Goal: Download file/media

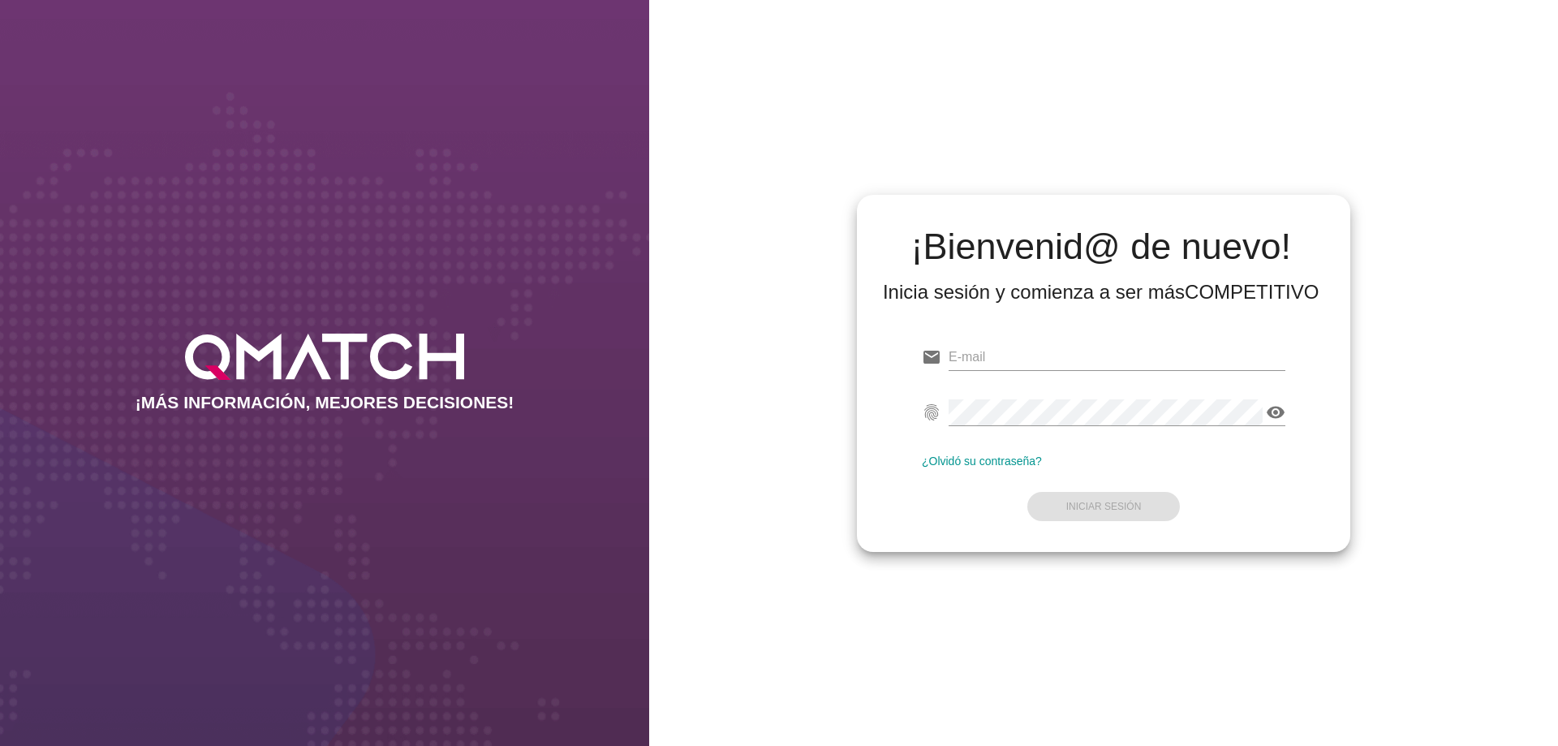
type input "[EMAIL_ADDRESS][PERSON_NAME][DOMAIN_NAME]"
click at [889, 527] on div "email [PERSON_NAME][EMAIL_ADDRESS][PERSON_NAME][DOMAIN_NAME] fingerprint visibi…" at bounding box center [1103, 428] width 467 height 221
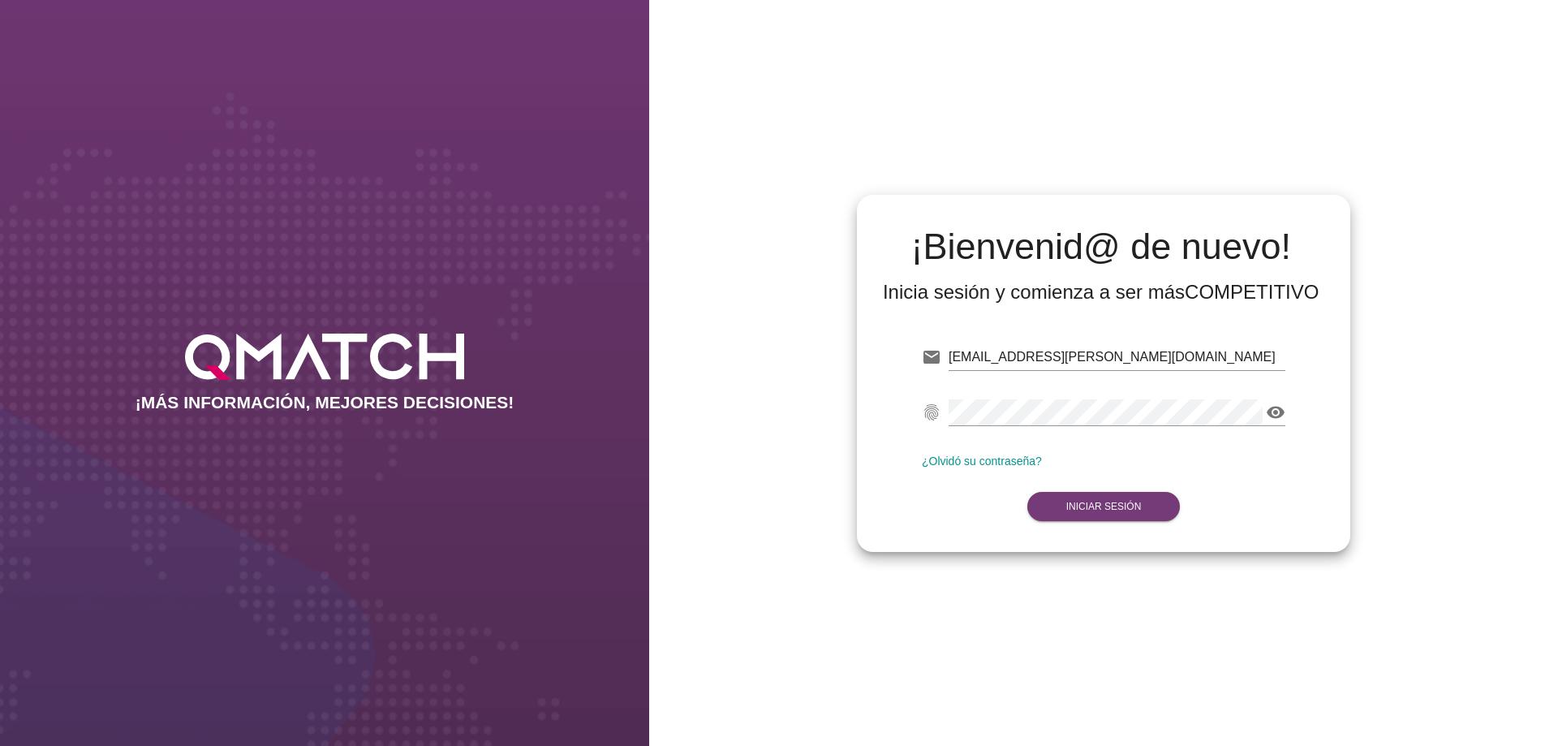
click at [1136, 505] on strong "Iniciar Sesión" at bounding box center [1103, 506] width 75 height 11
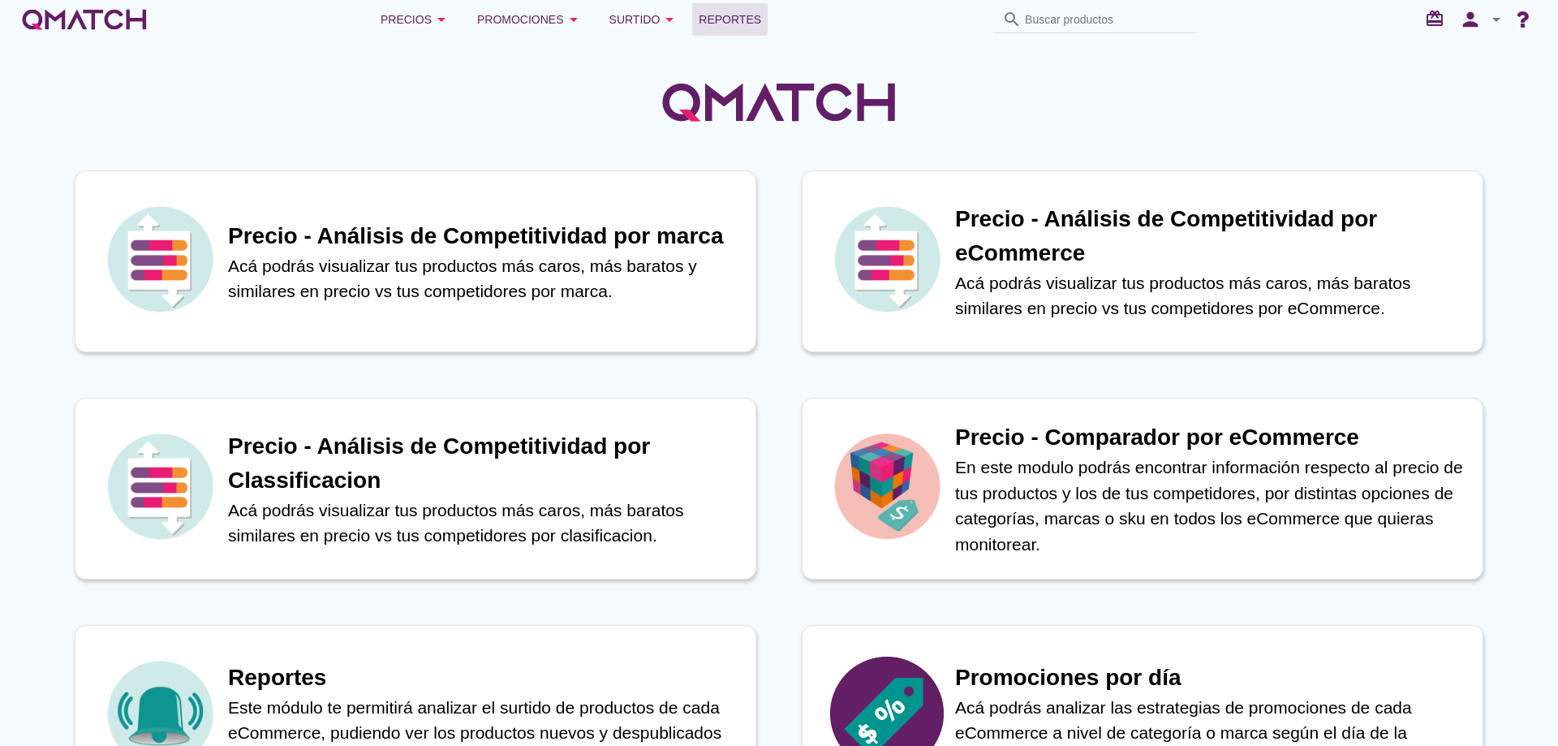
click at [712, 30] on link "Reportes" at bounding box center [729, 19] width 75 height 32
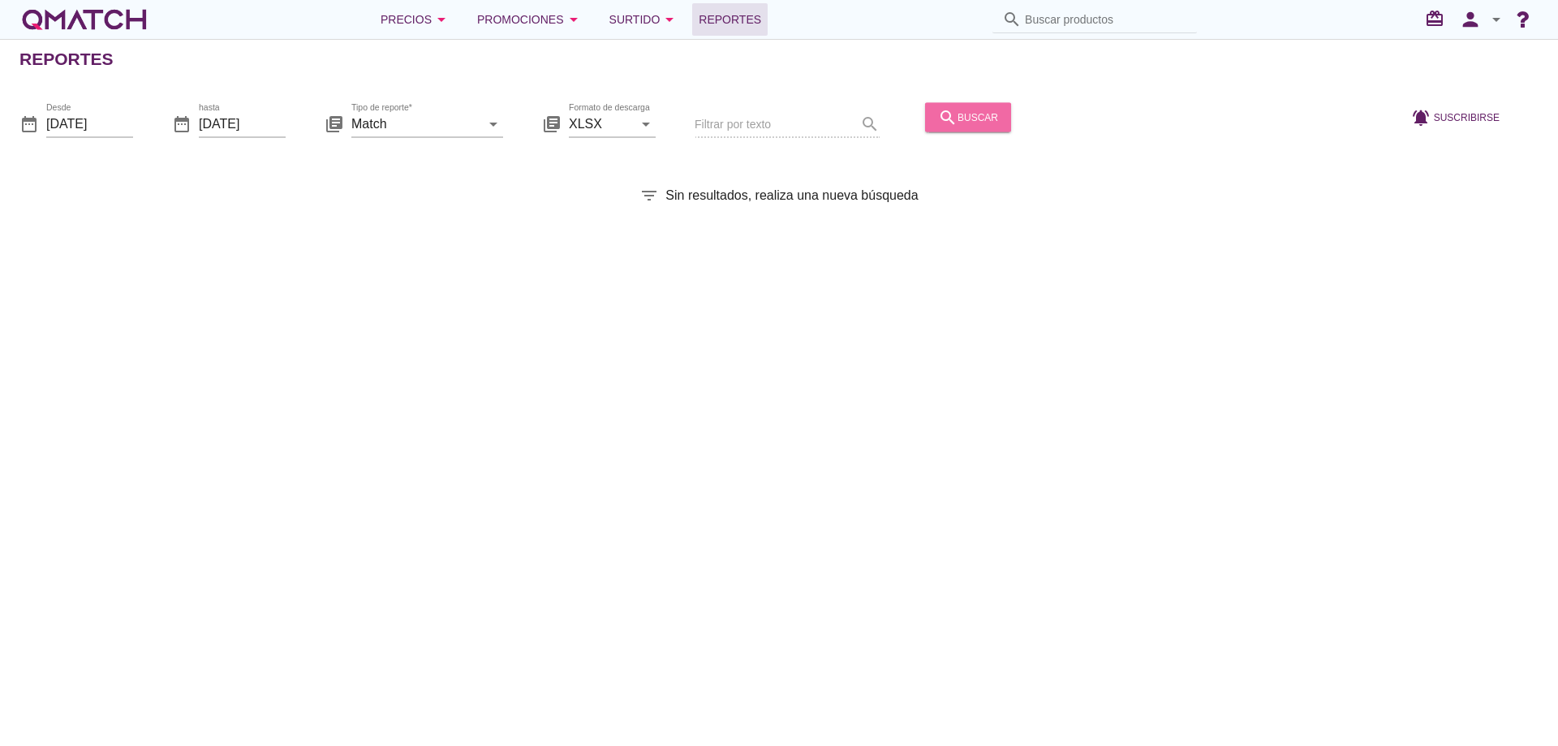
click at [978, 116] on div "search buscar" at bounding box center [968, 116] width 60 height 19
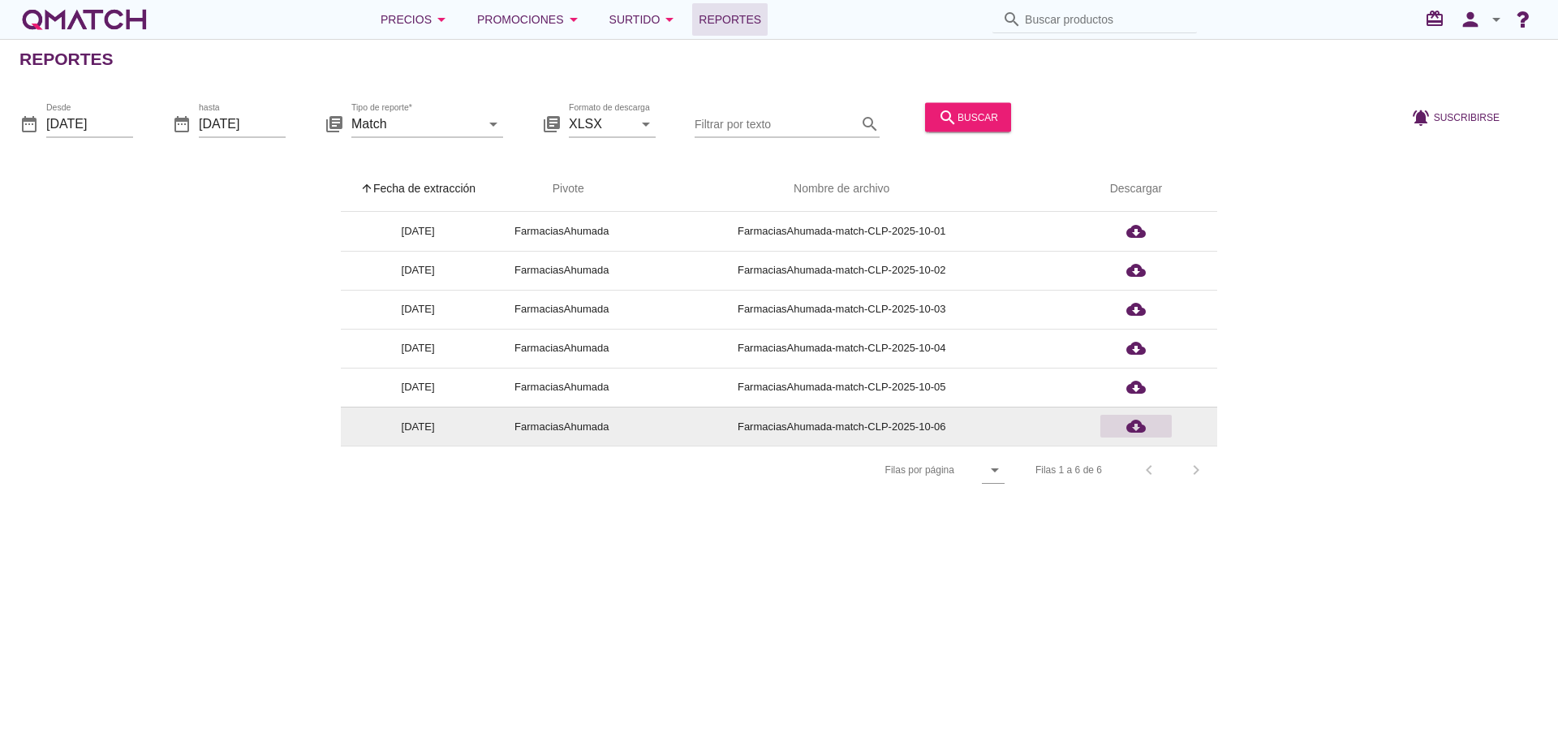
click at [1130, 424] on icon "cloud_download" at bounding box center [1135, 425] width 19 height 19
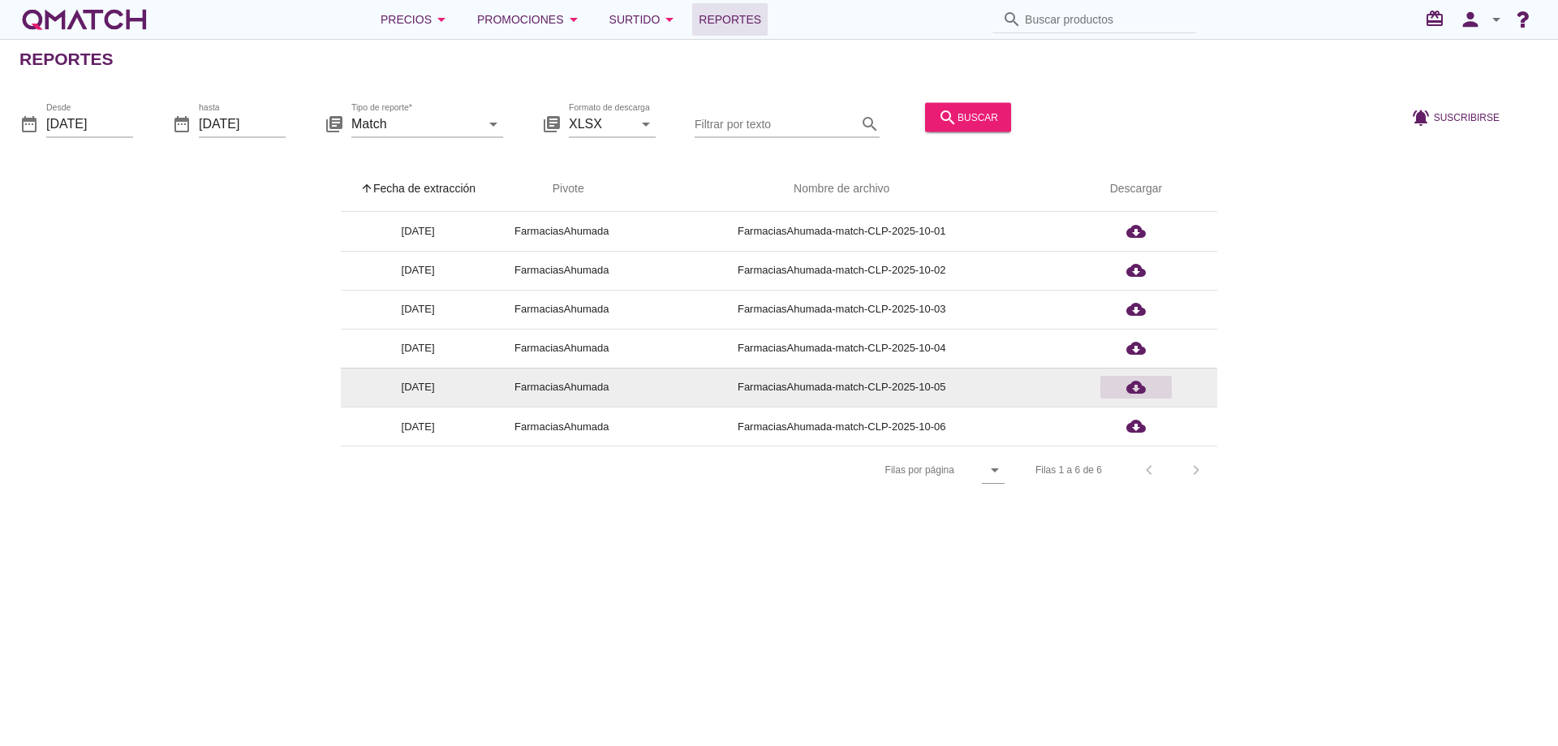
click at [1134, 388] on icon "cloud_download" at bounding box center [1135, 386] width 19 height 19
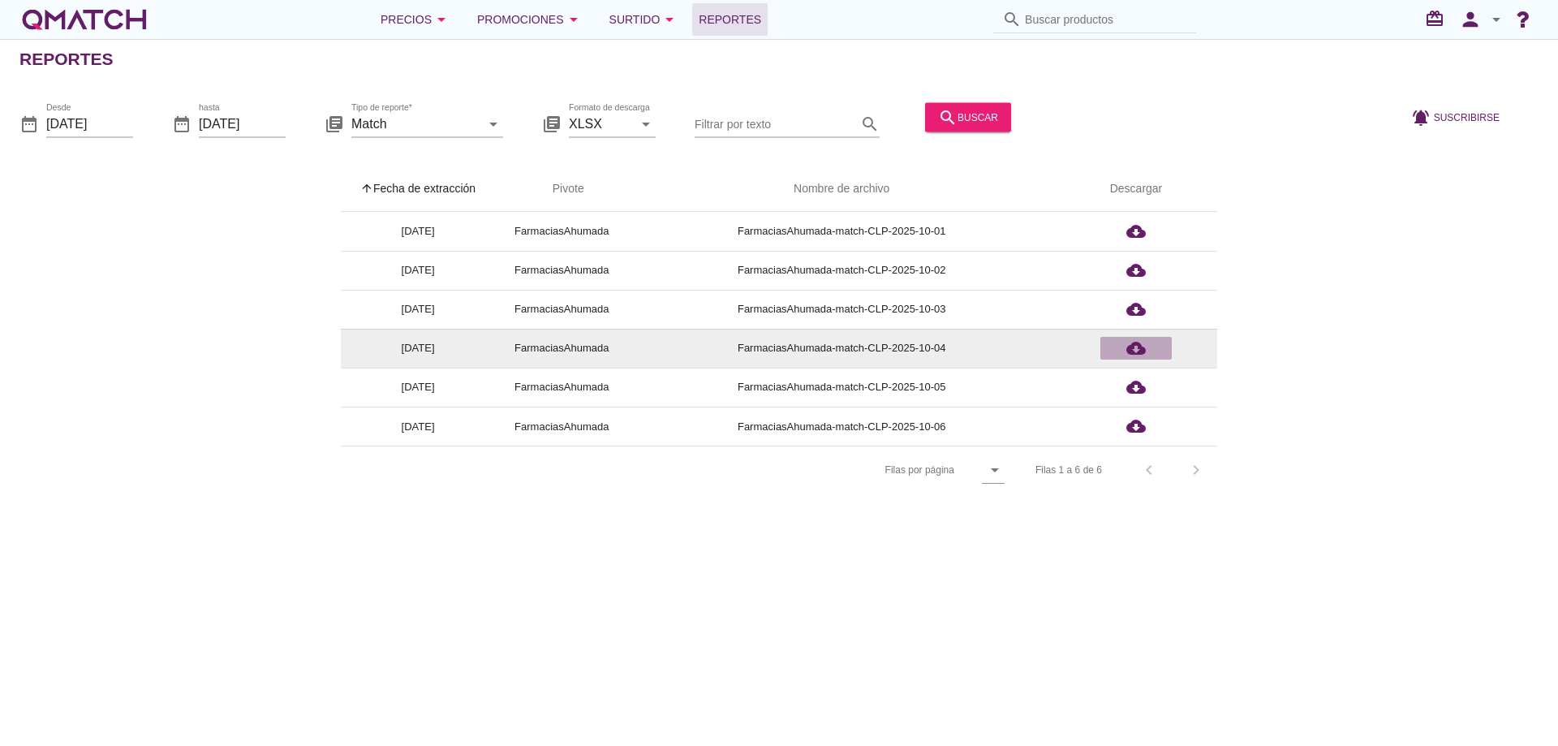
click at [1134, 346] on icon "cloud_download" at bounding box center [1135, 347] width 19 height 19
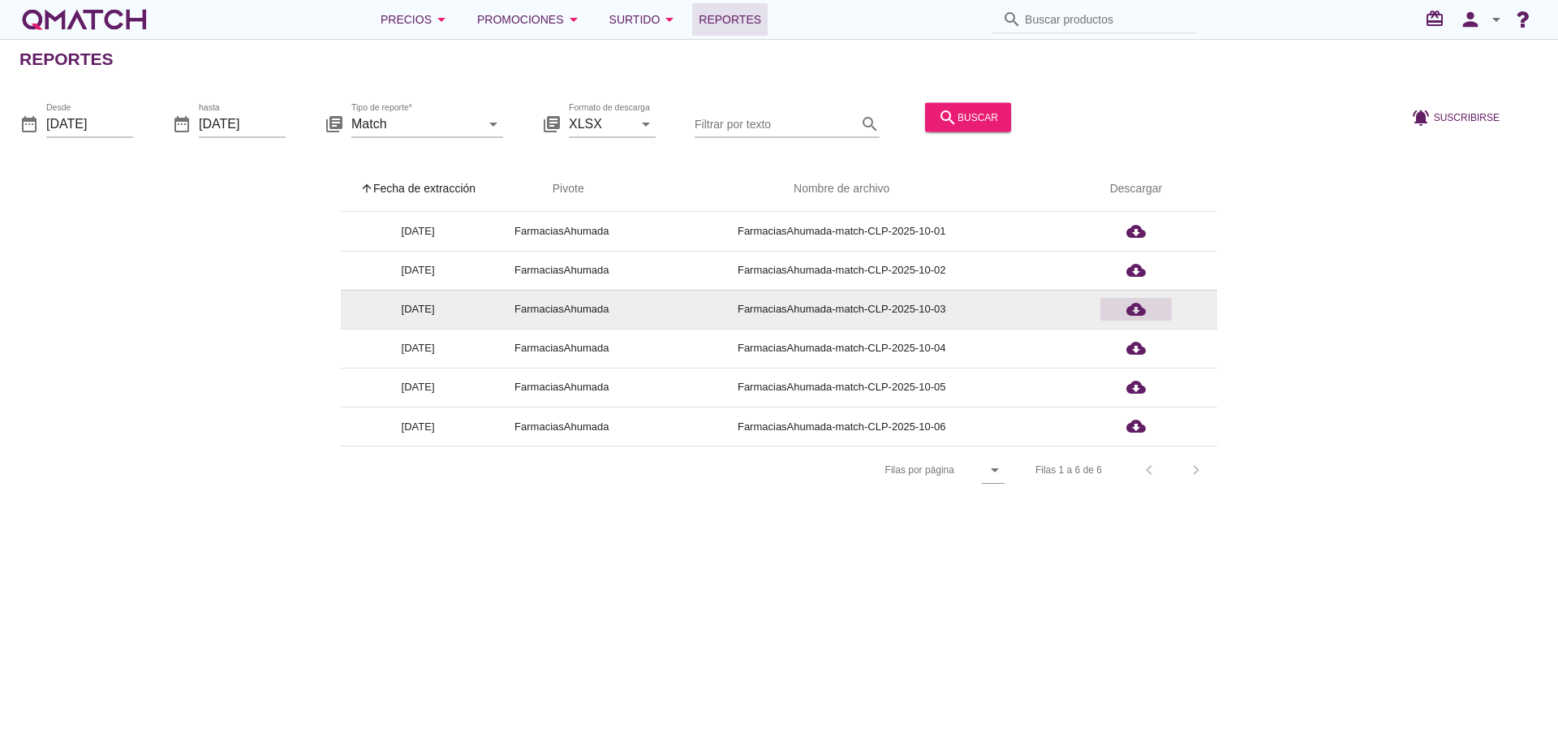
click at [1140, 303] on icon "cloud_download" at bounding box center [1135, 308] width 19 height 19
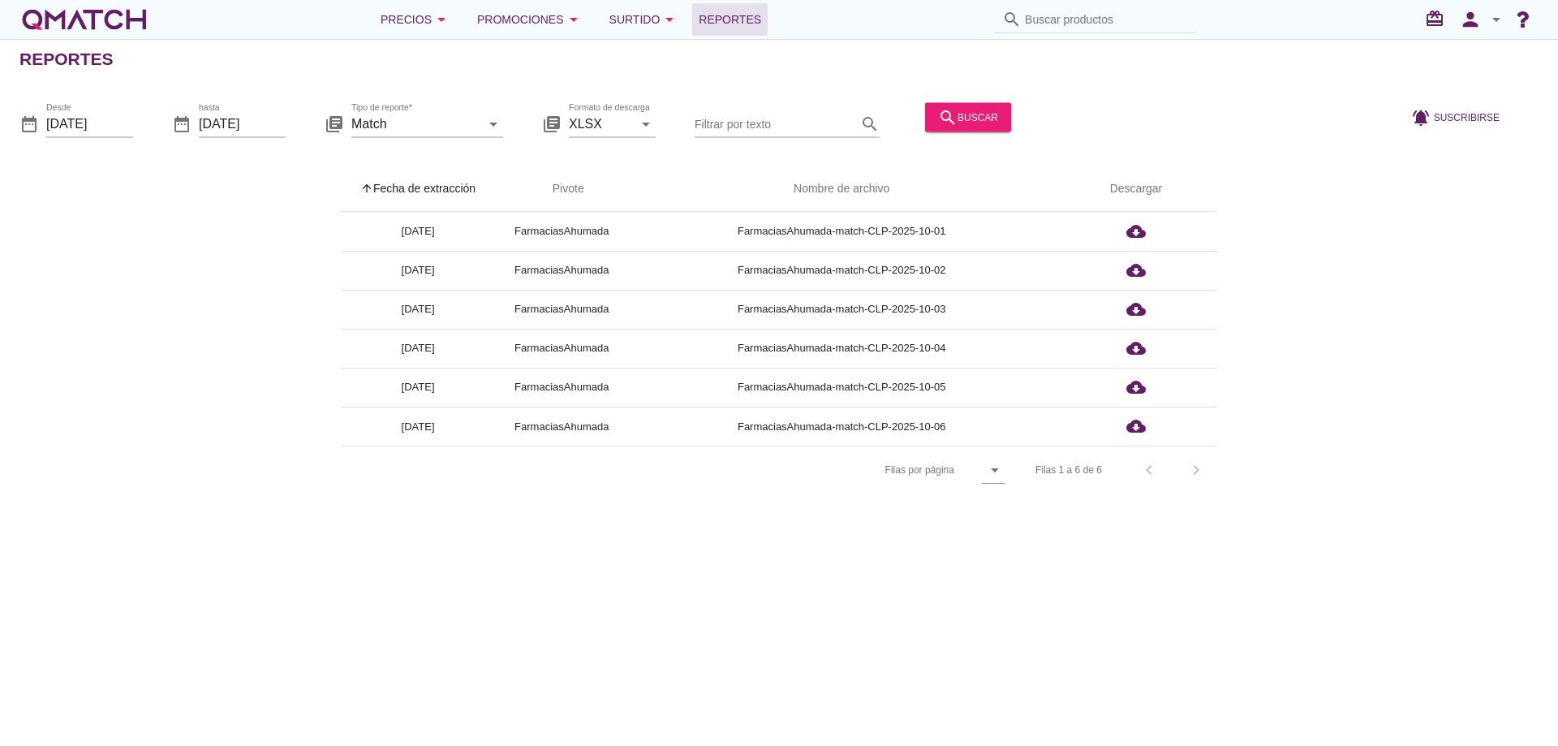
click at [545, 547] on div "Reportes date_range Desde [DATE] date_range hasta [DATE] library_books Tipo de …" at bounding box center [779, 392] width 1558 height 707
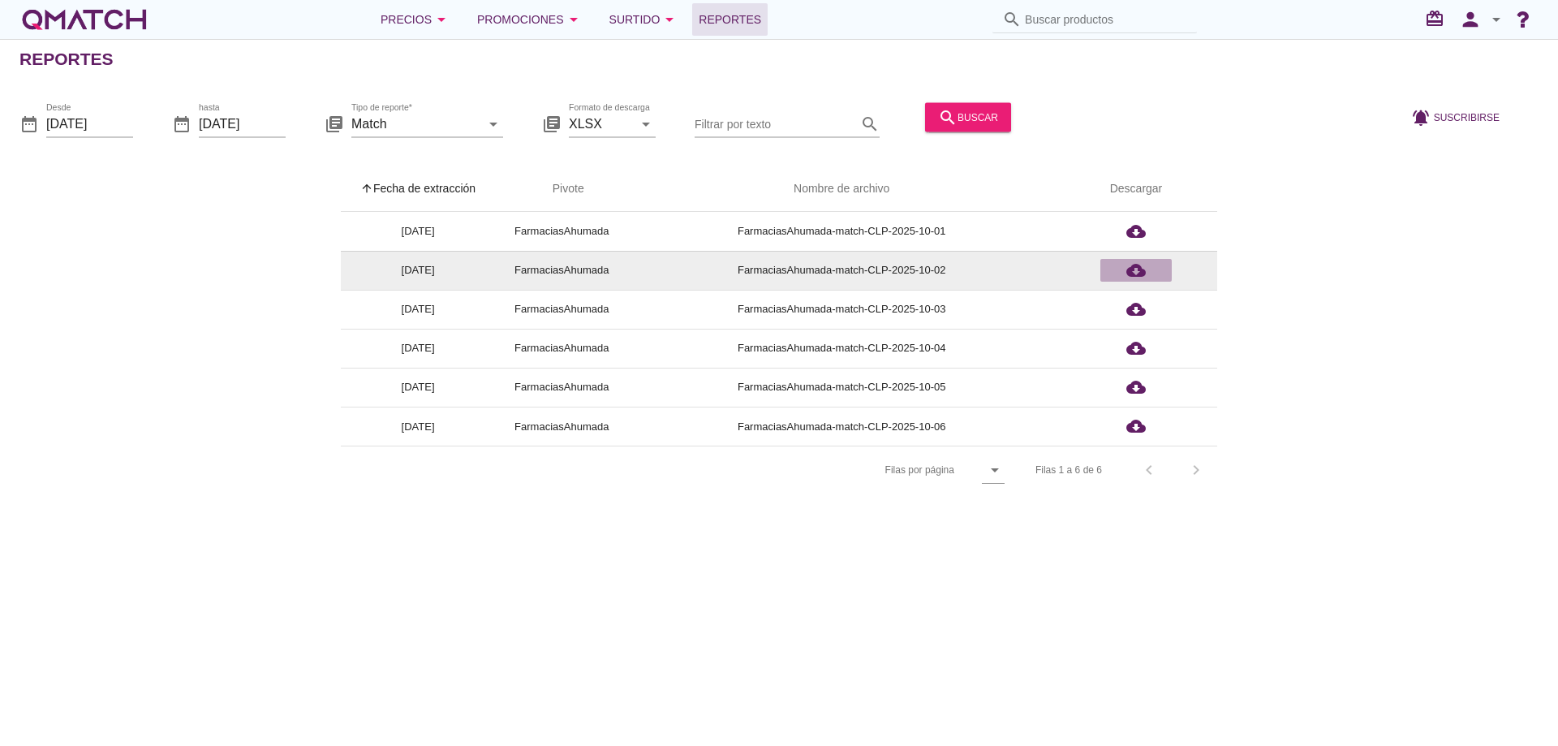
click at [1123, 269] on div "cloud_download" at bounding box center [1136, 269] width 58 height 19
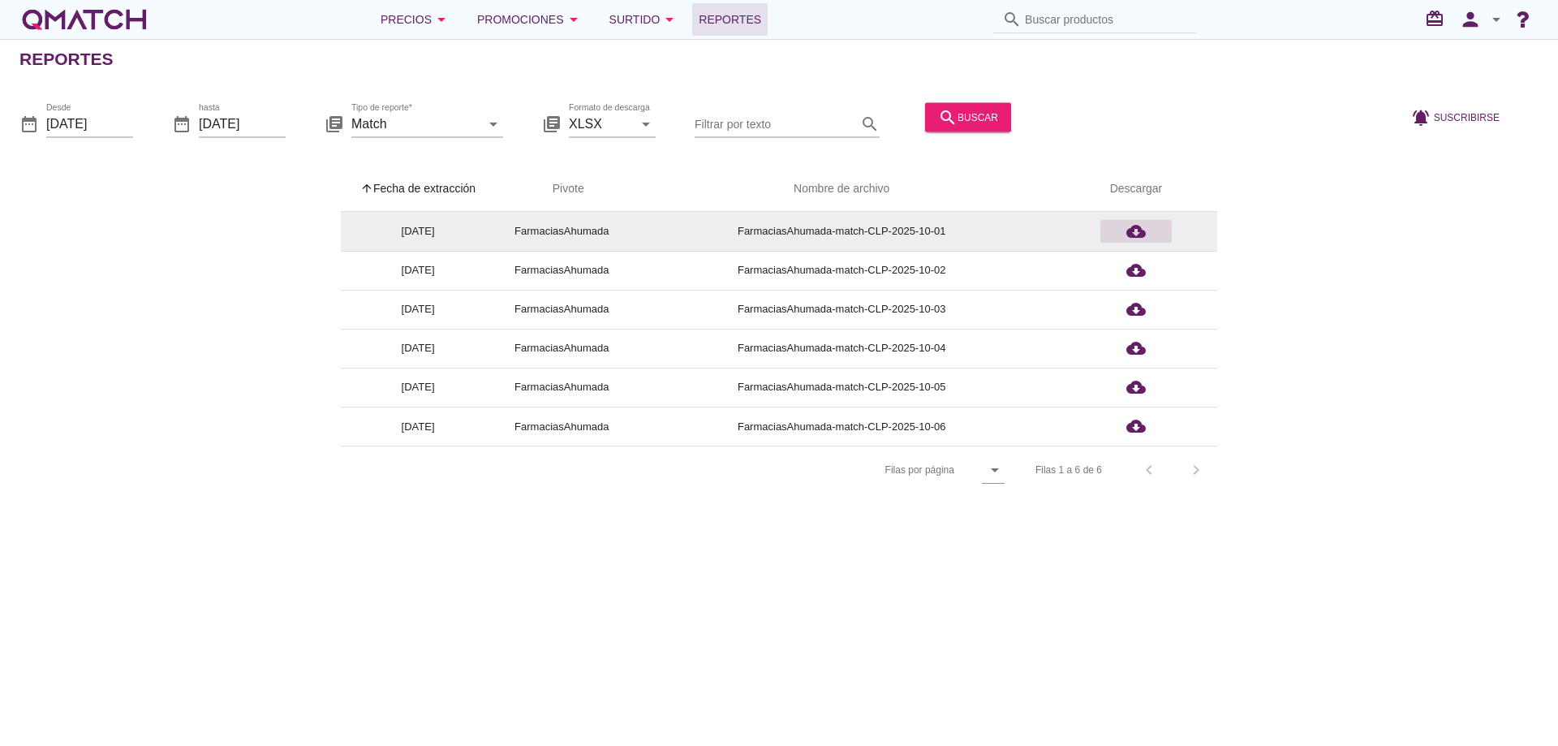
click at [1125, 239] on div "cloud_download" at bounding box center [1136, 231] width 58 height 19
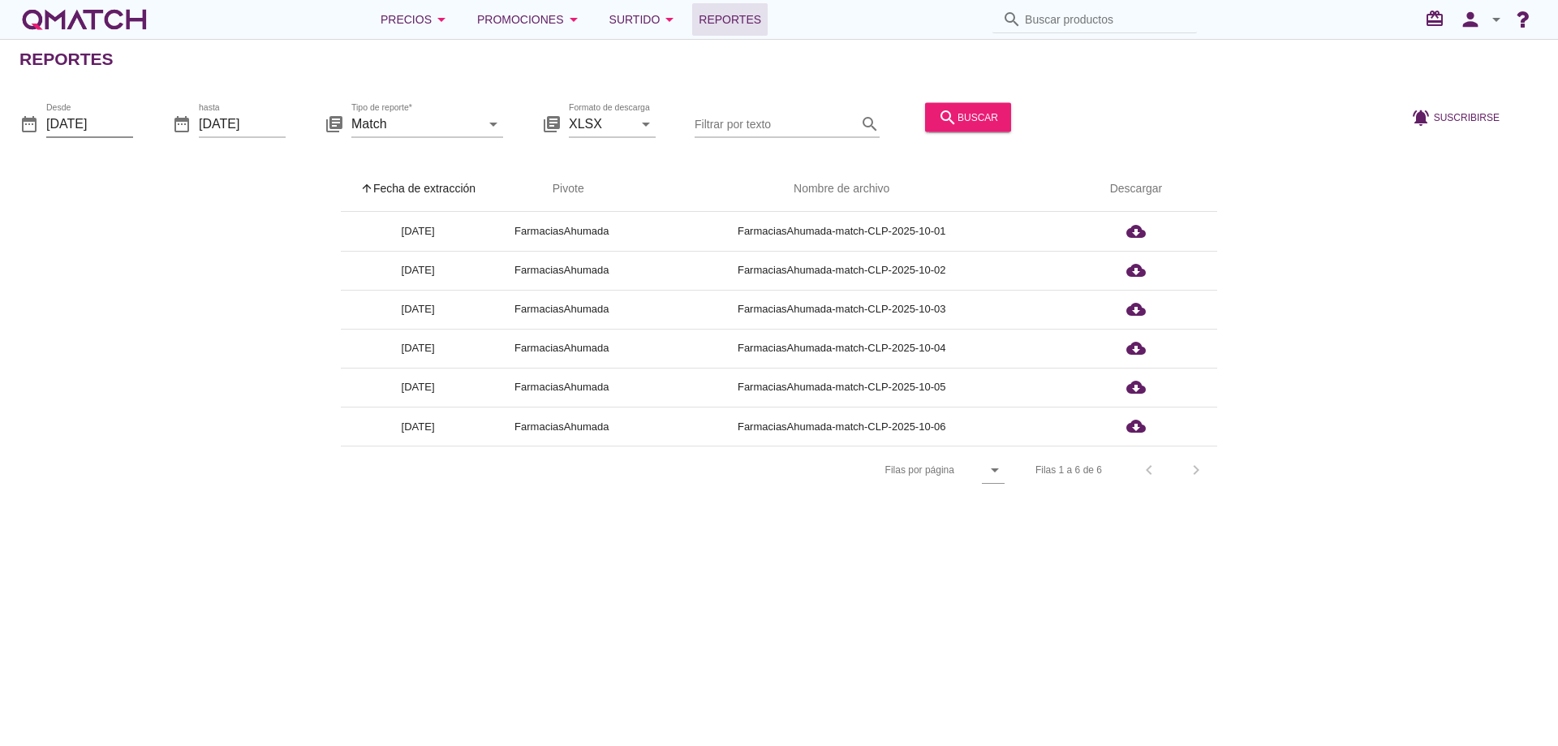
click at [112, 118] on input "[DATE]" at bounding box center [89, 123] width 87 height 26
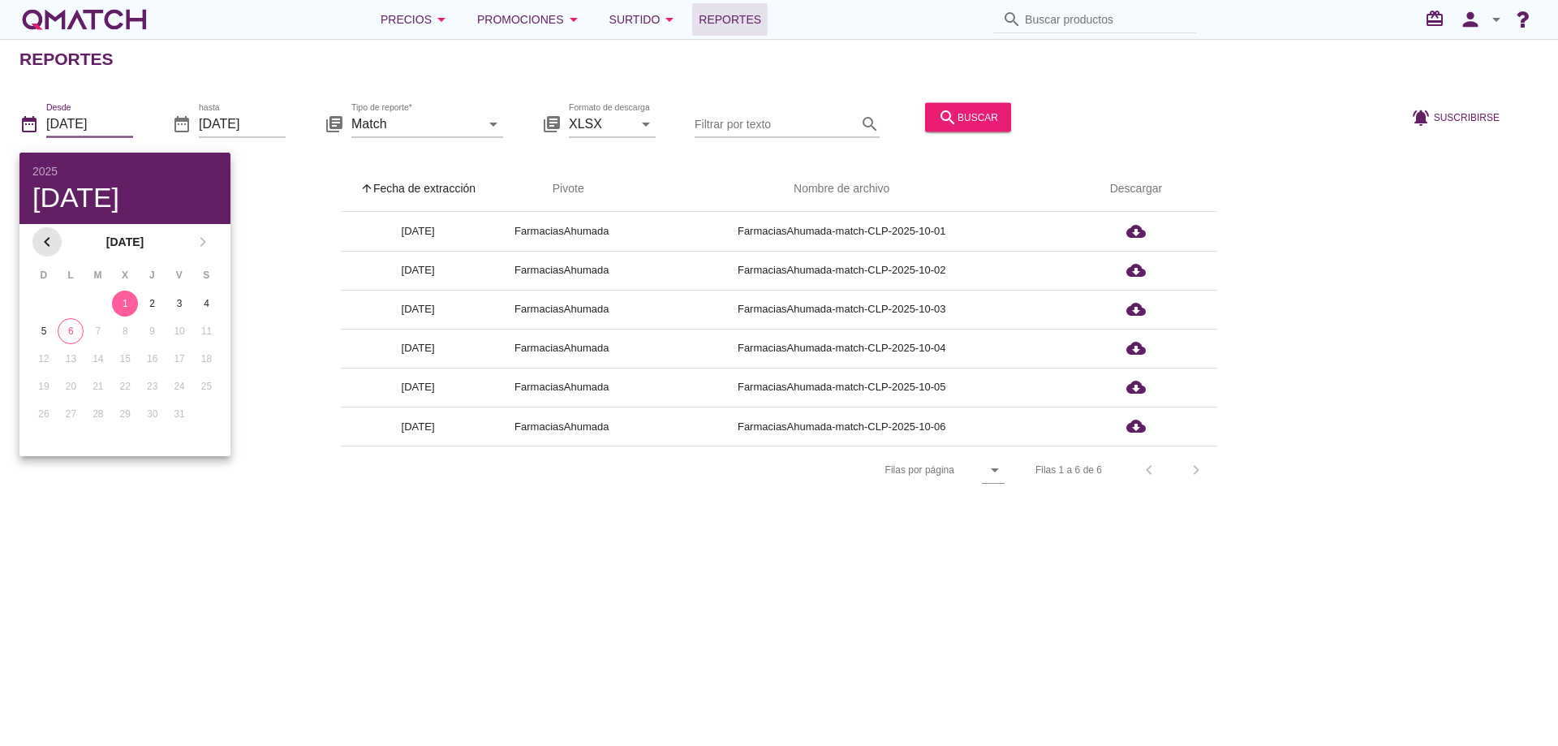
click at [36, 243] on div "chevron_left" at bounding box center [46, 241] width 29 height 19
click at [49, 408] on div "28" at bounding box center [44, 414] width 26 height 15
type input "[DATE]"
click at [979, 111] on div "search buscar" at bounding box center [968, 116] width 60 height 19
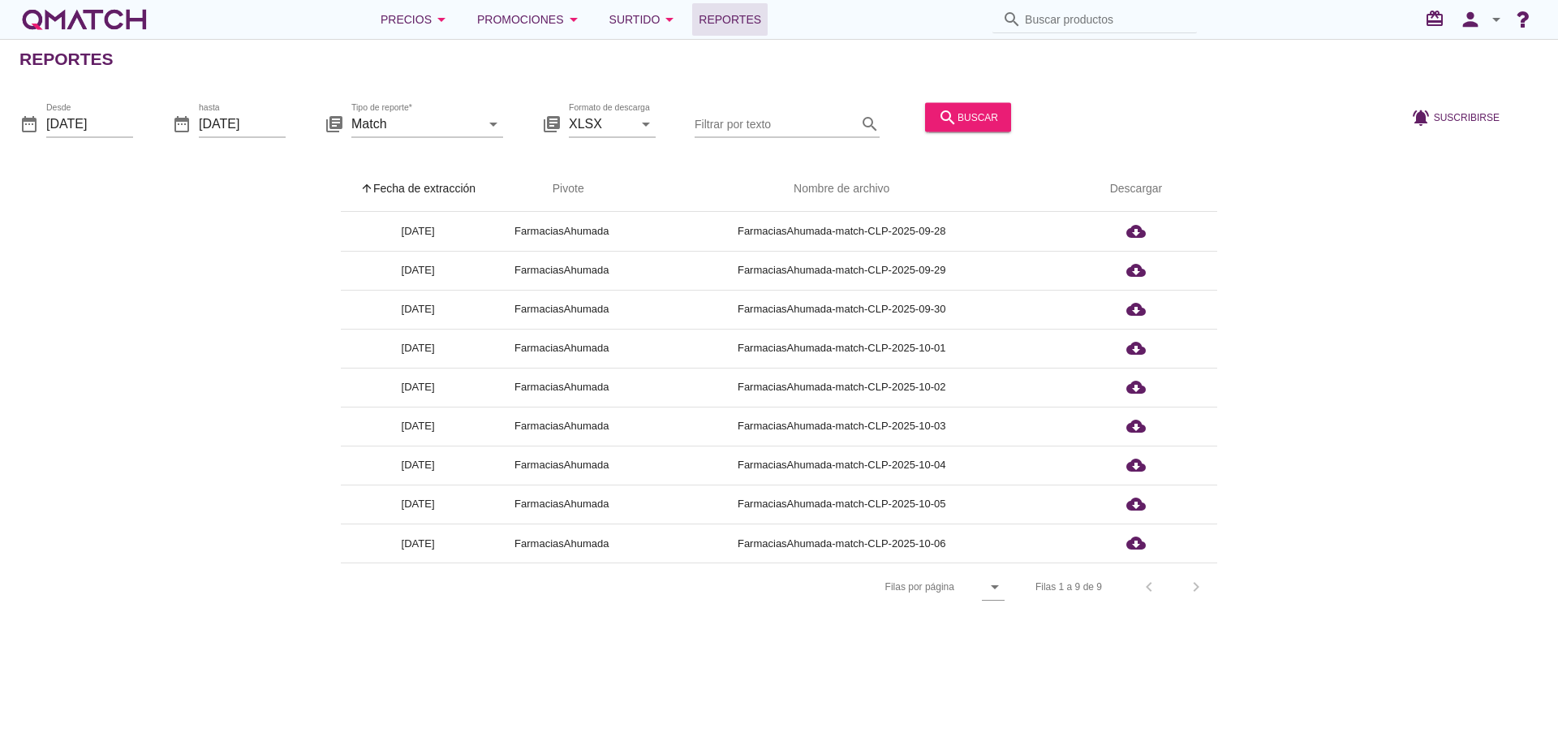
click at [303, 603] on div "arrow_upward Fecha de extracción arrow_upward Pivote Nombre de archivo Descarga…" at bounding box center [778, 388] width 1519 height 445
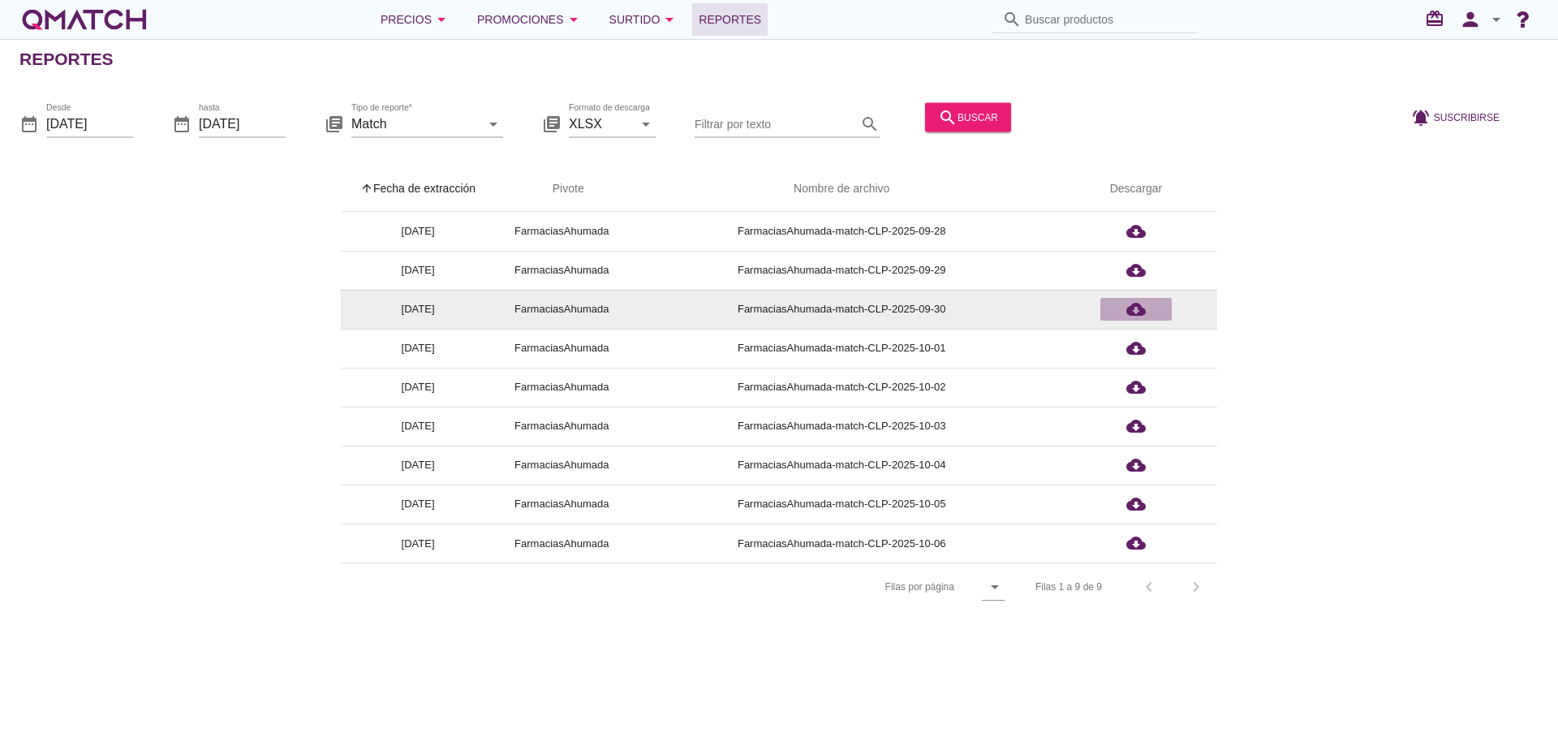
click at [1126, 315] on icon "cloud_download" at bounding box center [1135, 308] width 19 height 19
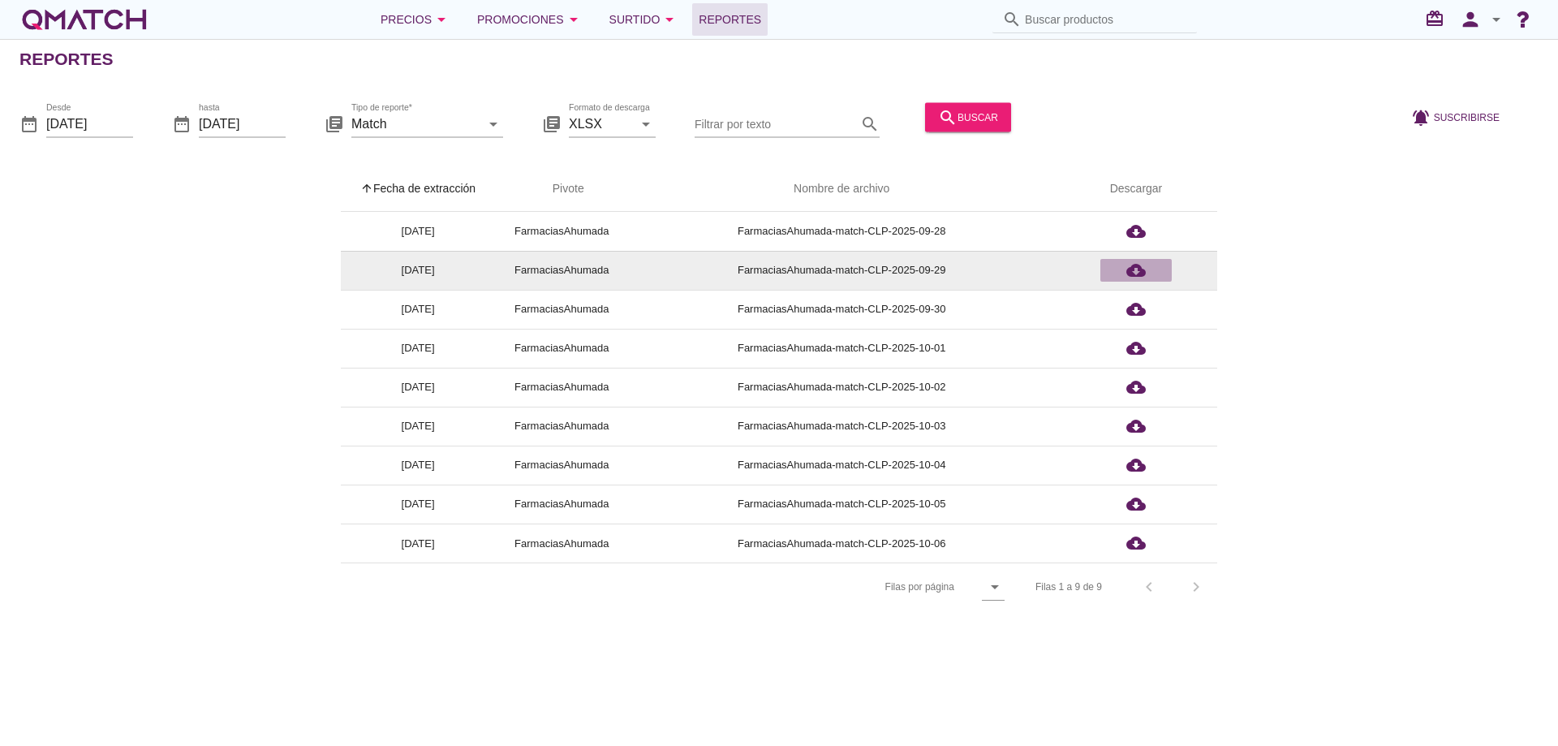
click at [1138, 280] on button "cloud_download" at bounding box center [1135, 270] width 71 height 23
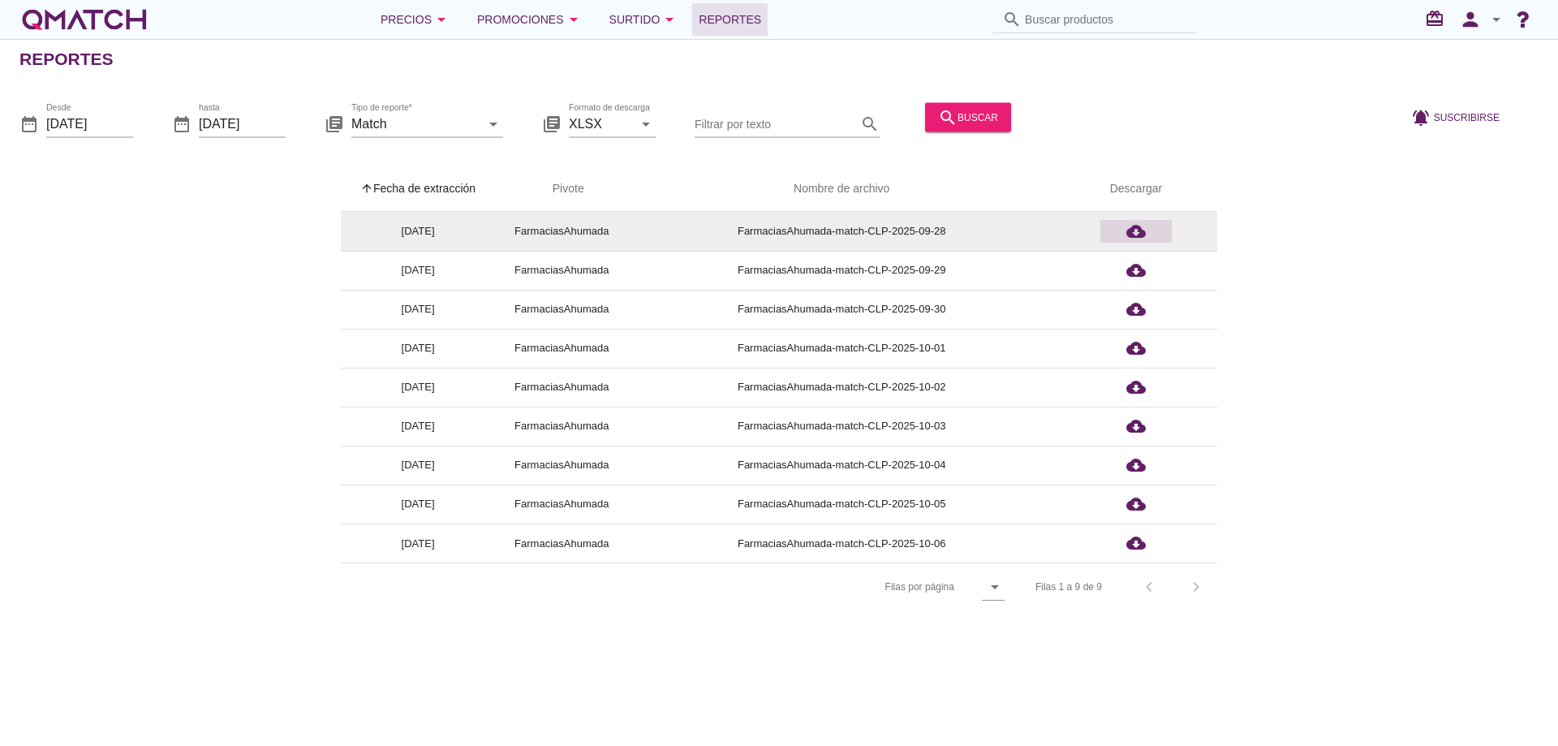
click at [1132, 234] on icon "cloud_download" at bounding box center [1135, 231] width 19 height 19
